Goal: Use online tool/utility

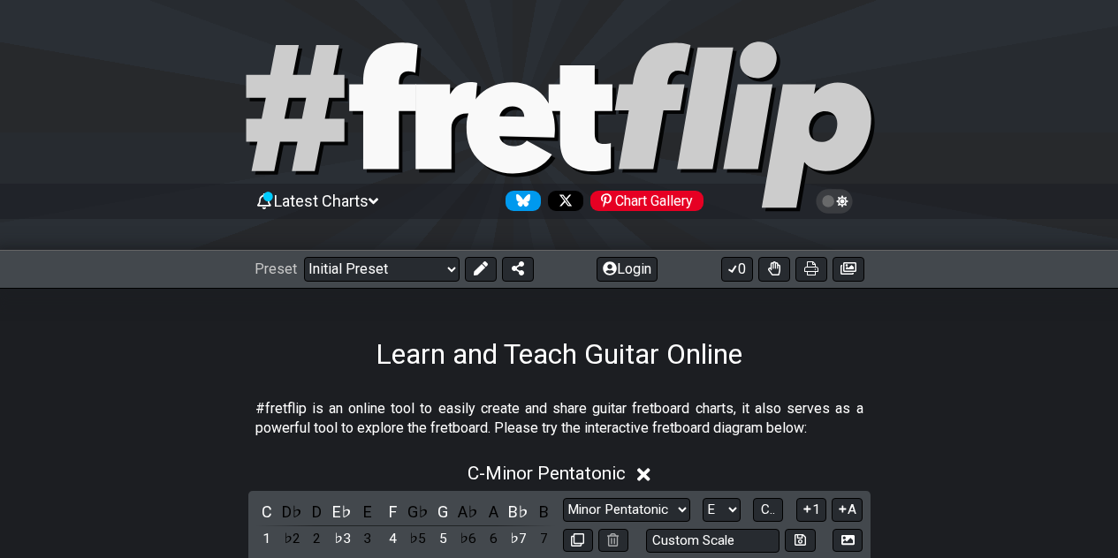
select select "E"
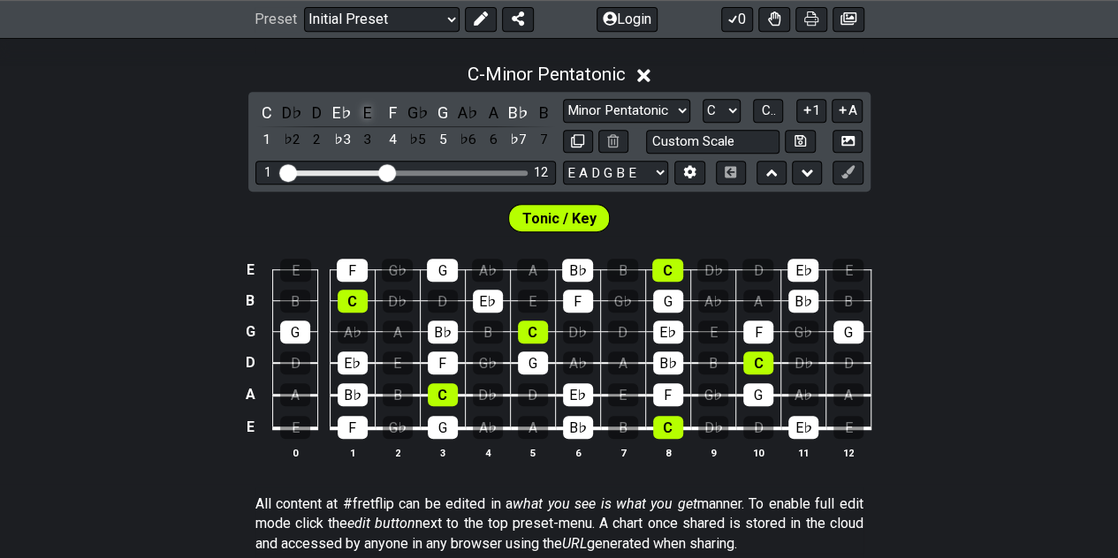
click at [367, 109] on div "E" at bounding box center [367, 113] width 23 height 24
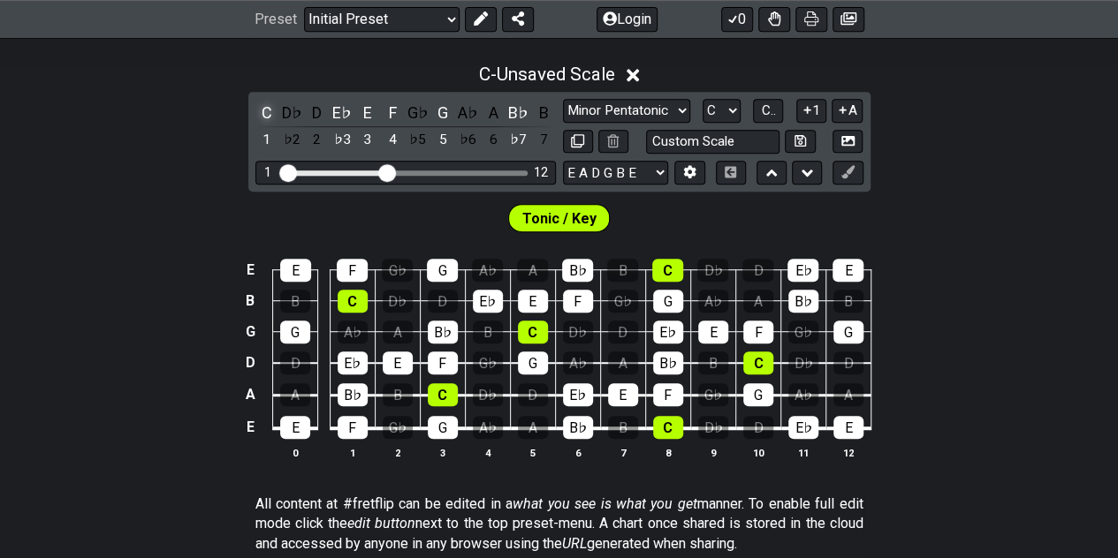
click at [267, 104] on div "C" at bounding box center [266, 113] width 23 height 24
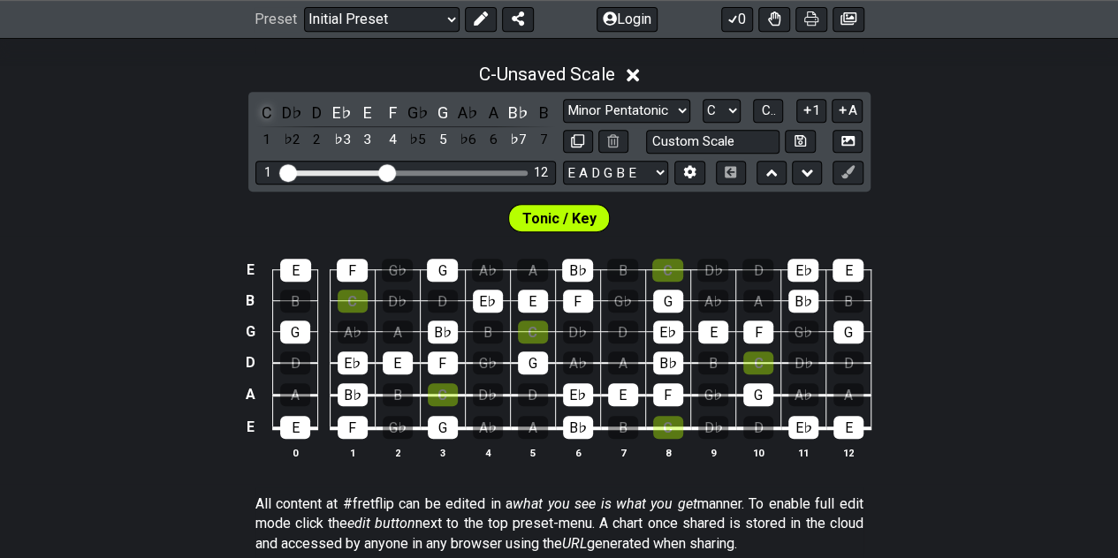
click at [267, 104] on div "C" at bounding box center [266, 113] width 23 height 24
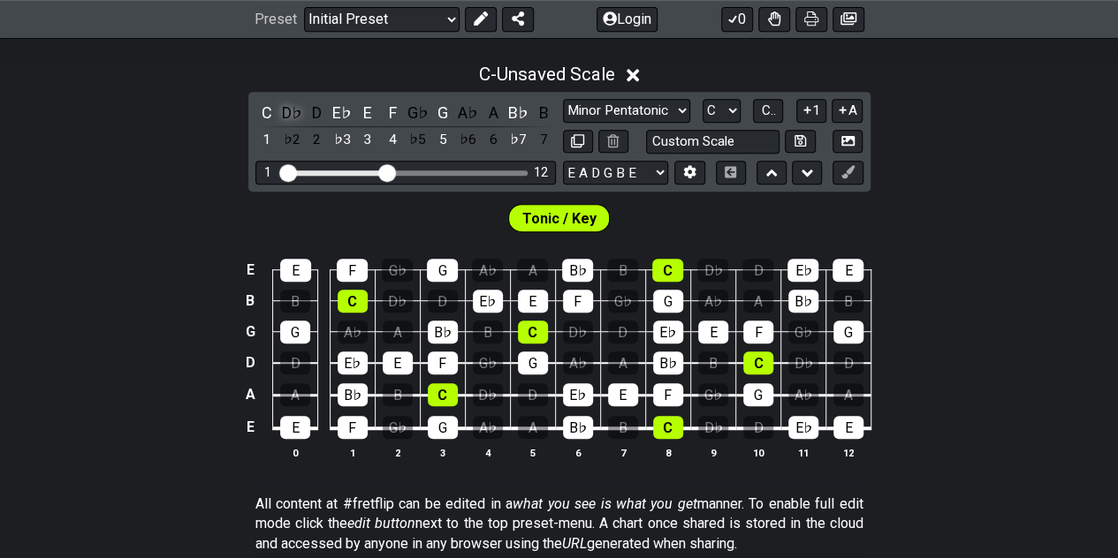
click at [292, 116] on div "D♭" at bounding box center [291, 113] width 23 height 24
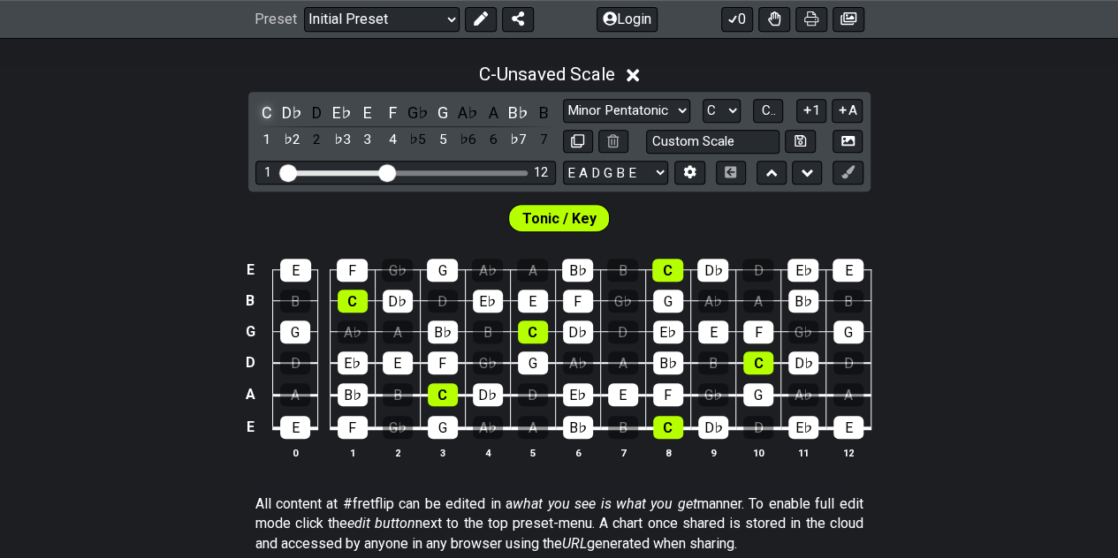
click at [267, 109] on div "C" at bounding box center [266, 113] width 23 height 24
